Goal: Task Accomplishment & Management: Manage account settings

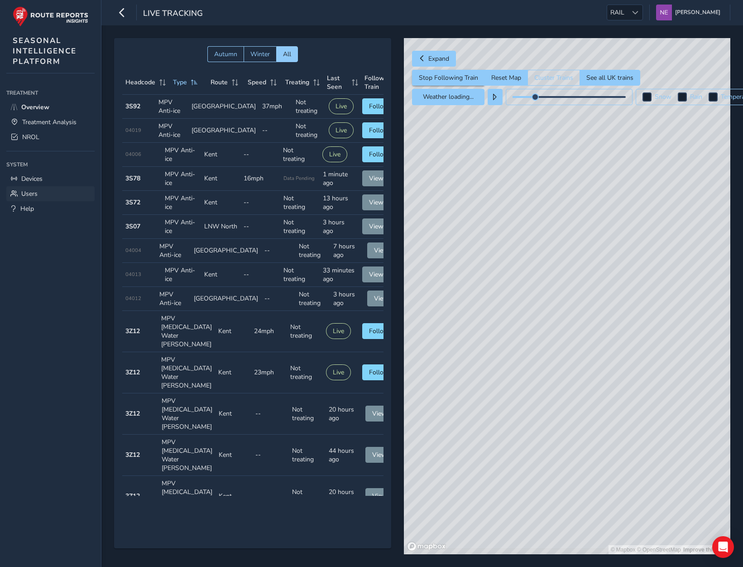
scroll to position [132, 0]
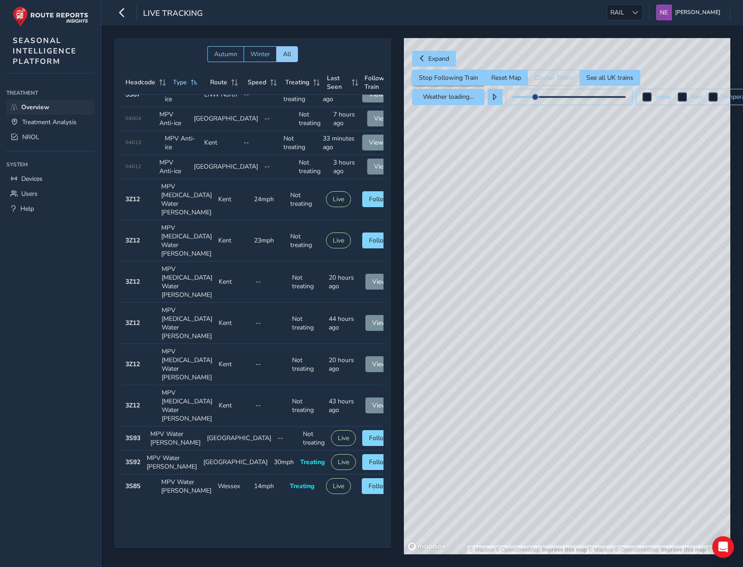
drag, startPoint x: 32, startPoint y: 105, endPoint x: 188, endPoint y: 284, distance: 237.0
click at [32, 105] on span "Overview" at bounding box center [35, 107] width 28 height 9
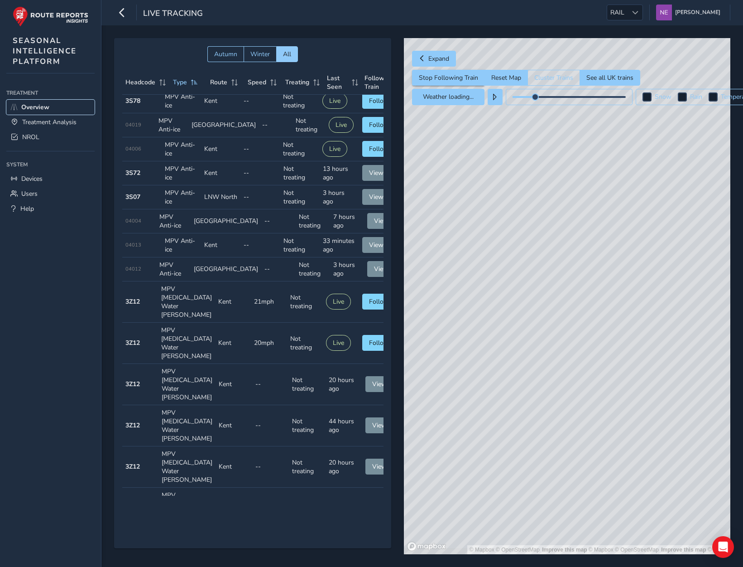
scroll to position [45, 0]
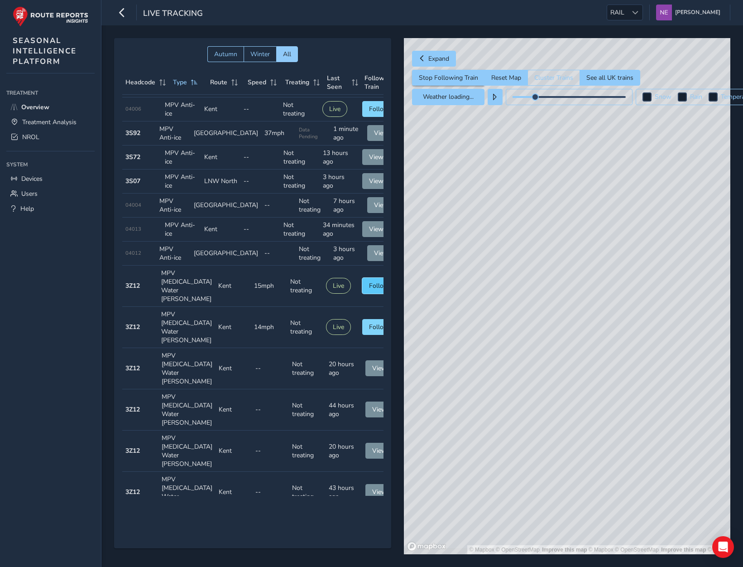
click at [369, 290] on span "Follow" at bounding box center [379, 285] width 20 height 9
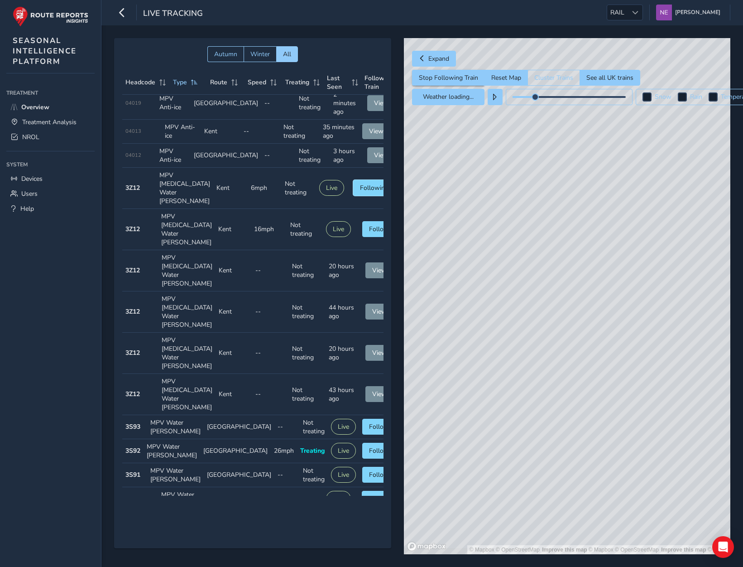
scroll to position [136, 0]
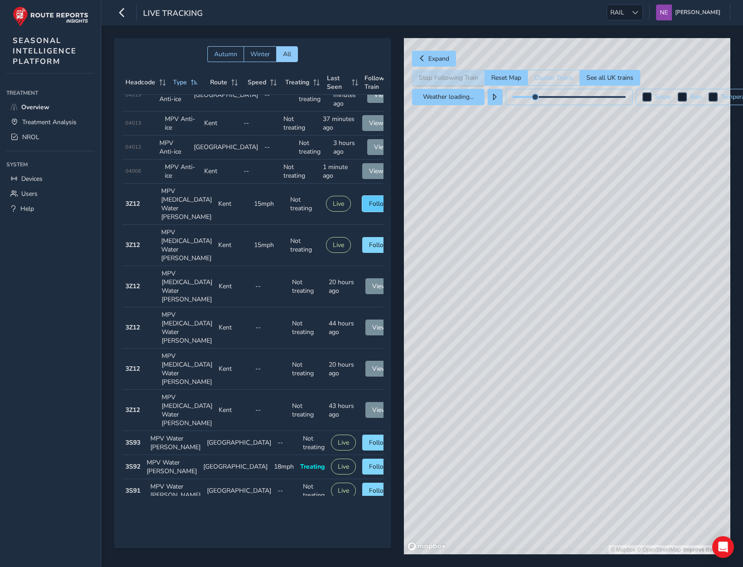
click at [369, 202] on span "Follow" at bounding box center [379, 203] width 20 height 9
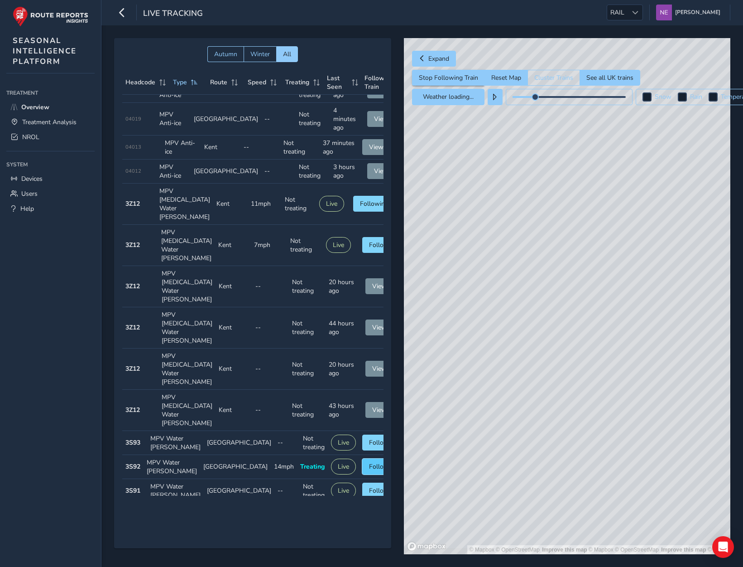
click at [369, 462] on span "Follow" at bounding box center [379, 466] width 20 height 9
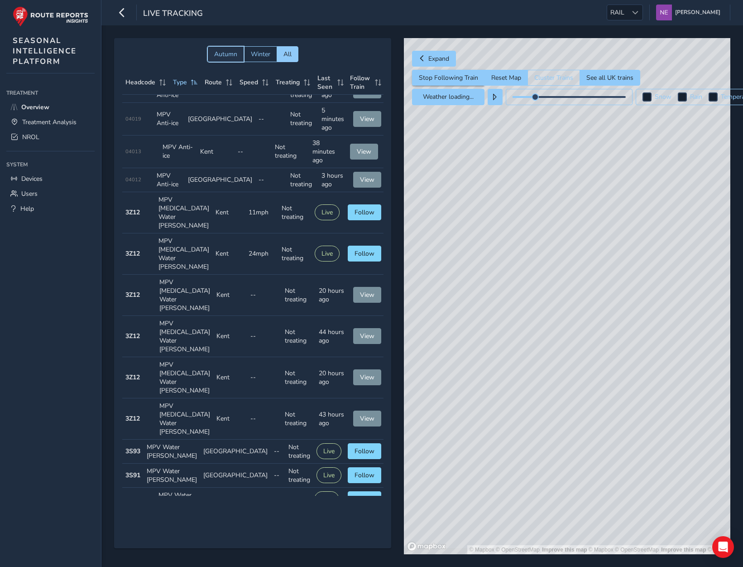
click at [226, 52] on span "Autumn" at bounding box center [225, 54] width 23 height 9
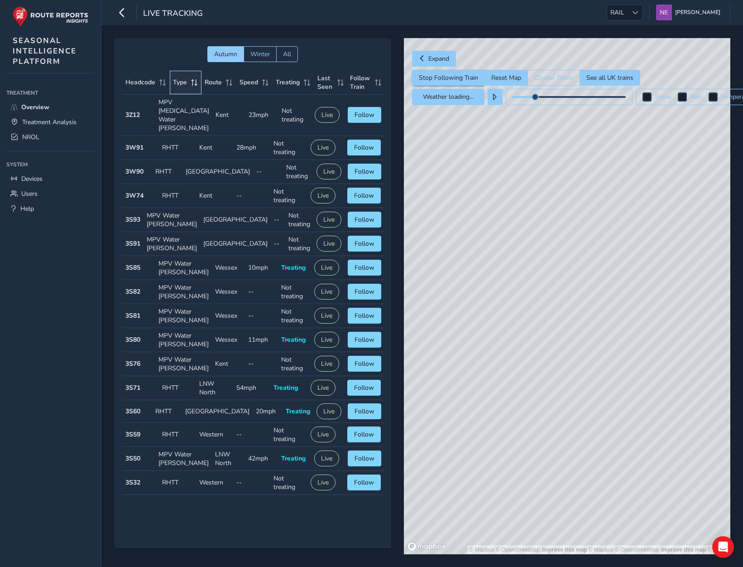
click at [174, 78] on span "Type" at bounding box center [180, 82] width 14 height 9
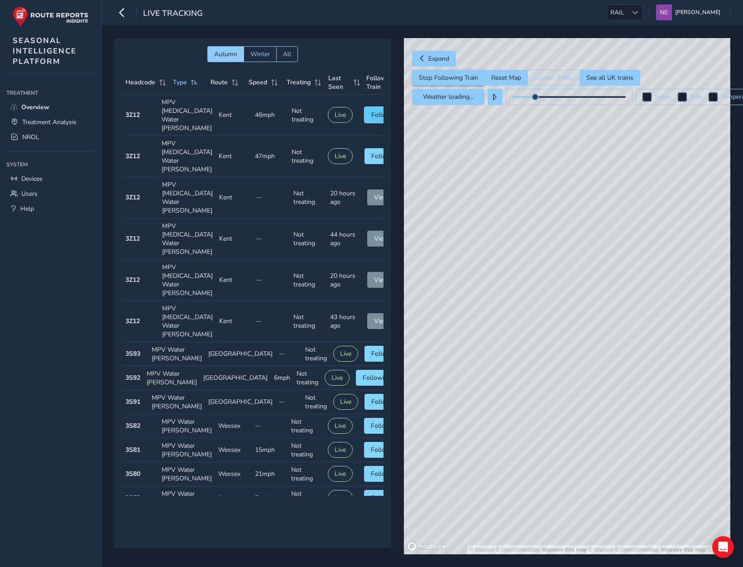
click at [371, 111] on span "Follow" at bounding box center [381, 115] width 20 height 9
